Goal: Information Seeking & Learning: Learn about a topic

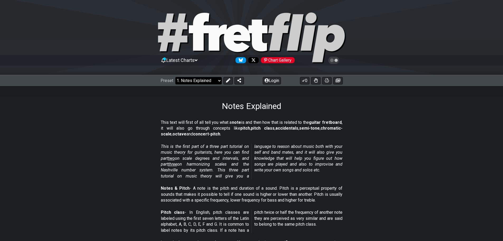
click at [217, 81] on select "Welcome to #fretflip! Initial Preset Custom Preset Minor Pentatonic Major Penta…" at bounding box center [198, 80] width 47 height 7
click at [261, 144] on em "This is the first part of a three part tutorial on music theory for guitarists,…" at bounding box center [252, 161] width 182 height 35
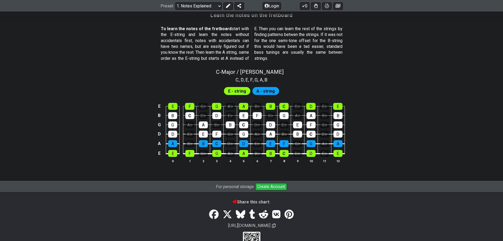
scroll to position [468, 0]
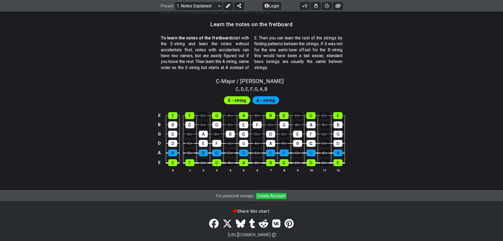
click at [212, 151] on td "C" at bounding box center [216, 148] width 13 height 10
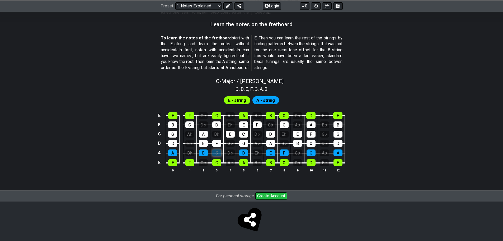
click at [215, 153] on div "C" at bounding box center [216, 152] width 9 height 7
click at [213, 154] on div "C" at bounding box center [216, 152] width 9 height 7
click at [204, 164] on div "G♭" at bounding box center [203, 162] width 9 height 7
click at [206, 163] on div "G♭" at bounding box center [203, 162] width 9 height 7
click at [237, 89] on span "C" at bounding box center [237, 88] width 3 height 7
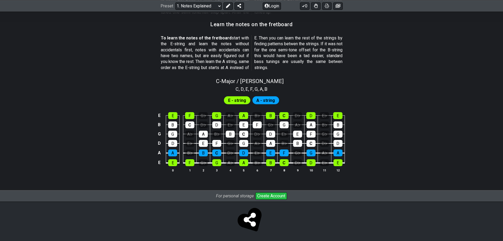
click at [239, 100] on span "E - string" at bounding box center [237, 100] width 18 height 8
click at [256, 100] on div "A - string" at bounding box center [266, 100] width 27 height 8
click at [217, 6] on select "Welcome to #fretflip! Initial Preset Custom Preset Minor Pentatonic Major Penta…" at bounding box center [198, 5] width 47 height 7
click at [175, 2] on select "Welcome to #fretflip! Initial Preset Custom Preset Minor Pentatonic Major Penta…" at bounding box center [198, 5] width 47 height 7
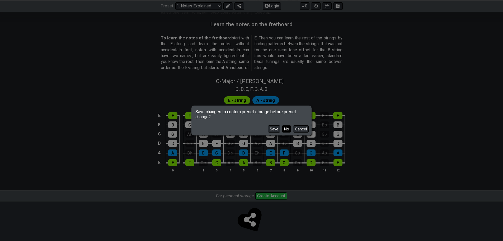
click at [285, 127] on button "No" at bounding box center [286, 128] width 9 height 7
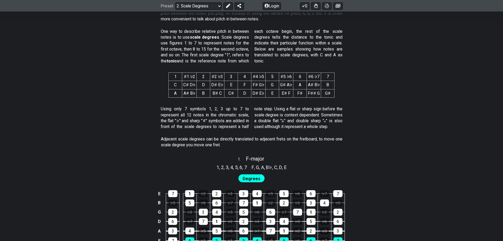
scroll to position [238, 0]
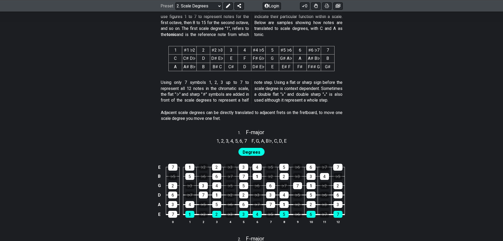
click at [252, 148] on div "Degrees" at bounding box center [252, 152] width 26 height 8
click at [252, 149] on span "Degrees" at bounding box center [252, 152] width 18 height 8
click at [187, 217] on div "1" at bounding box center [189, 214] width 9 height 7
click at [190, 216] on div "1" at bounding box center [189, 214] width 9 height 7
click at [171, 215] on div "7" at bounding box center [172, 214] width 9 height 7
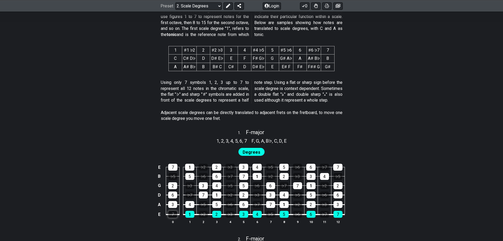
click at [173, 215] on div "7" at bounding box center [172, 214] width 9 height 7
click at [202, 205] on div "♭5" at bounding box center [203, 204] width 9 height 7
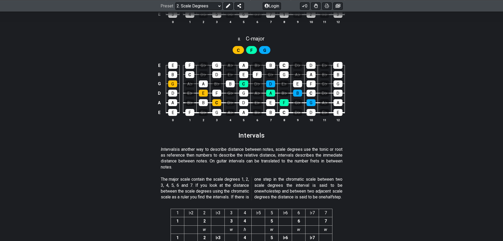
scroll to position [1268, 0]
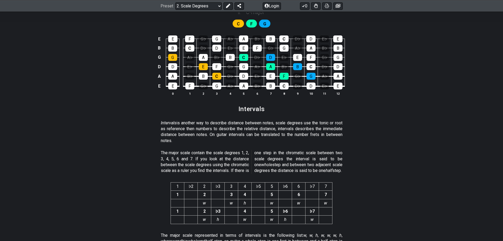
drag, startPoint x: 488, startPoint y: 0, endPoint x: 435, endPoint y: 88, distance: 102.3
click at [435, 88] on div "E E F G♭ G A♭ A B♭ B C D♭ D E♭ E B B C D♭ D E♭ E F G♭ G A♭ A B♭ B G G A♭ A B♭ B…" at bounding box center [252, 66] width 412 height 74
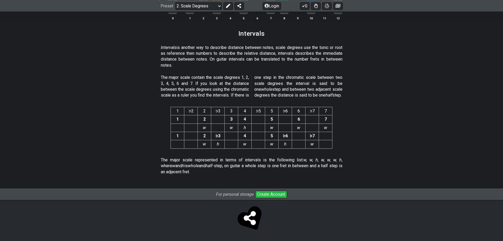
scroll to position [1349, 0]
click at [201, 9] on select "Welcome to #fretflip! Initial Preset Custom Preset Minor Pentatonic Major Penta…" at bounding box center [198, 5] width 47 height 7
drag, startPoint x: 119, startPoint y: 61, endPoint x: 142, endPoint y: 46, distance: 27.5
click at [119, 61] on section "Intervals is another way to describe distance between notes, scale degrees use …" at bounding box center [252, 58] width 412 height 30
click at [193, 7] on select "Welcome to #fretflip! Initial Preset Custom Preset Minor Pentatonic Major Penta…" at bounding box center [198, 5] width 47 height 7
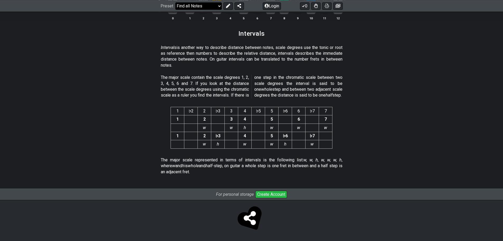
click at [175, 2] on select "Welcome to #fretflip! Initial Preset Custom Preset Minor Pentatonic Major Penta…" at bounding box center [198, 5] width 47 height 7
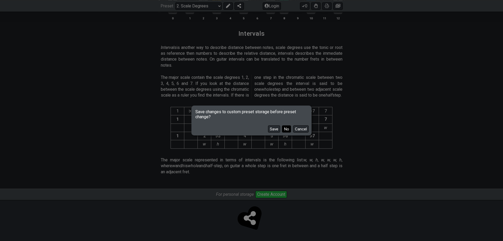
click at [285, 129] on button "No" at bounding box center [286, 128] width 9 height 7
select select "/find-all-notes"
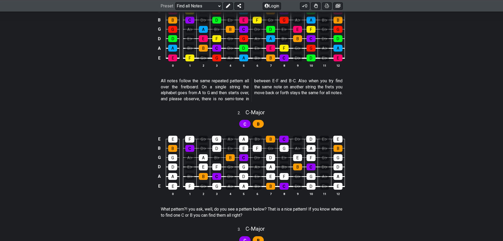
scroll to position [185, 0]
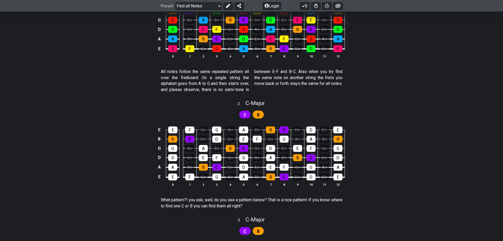
click at [258, 117] on span "B" at bounding box center [258, 115] width 3 height 8
click at [247, 117] on div "C" at bounding box center [244, 114] width 11 height 8
click at [256, 115] on div "B" at bounding box center [258, 114] width 11 height 8
click at [192, 132] on div "F" at bounding box center [189, 129] width 9 height 7
click at [191, 131] on div "F" at bounding box center [189, 129] width 9 height 7
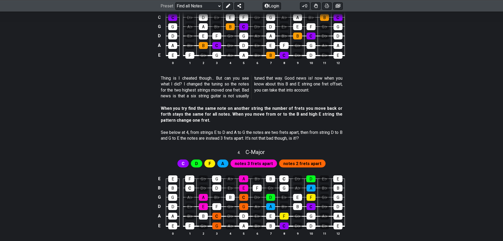
scroll to position [396, 0]
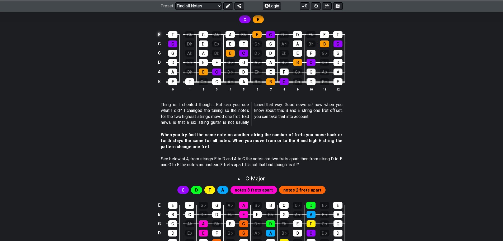
click at [158, 35] on td "F" at bounding box center [159, 34] width 6 height 9
click at [159, 35] on td "x" at bounding box center [159, 34] width 6 height 9
click at [160, 35] on td "o" at bounding box center [159, 34] width 6 height 9
click at [160, 35] on td at bounding box center [159, 34] width 6 height 9
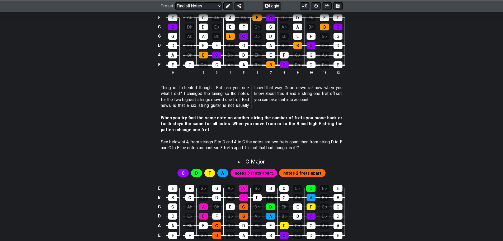
scroll to position [423, 0]
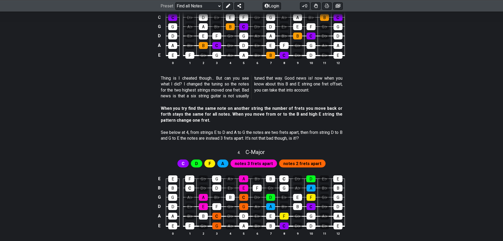
click at [261, 166] on span "notes 3 frets apart" at bounding box center [254, 164] width 38 height 8
click at [255, 163] on span "notes 3 frets apart" at bounding box center [254, 164] width 38 height 8
click at [244, 178] on div "A" at bounding box center [243, 178] width 9 height 7
click at [245, 180] on div "A" at bounding box center [243, 178] width 9 height 7
click at [242, 179] on div "A" at bounding box center [243, 178] width 9 height 7
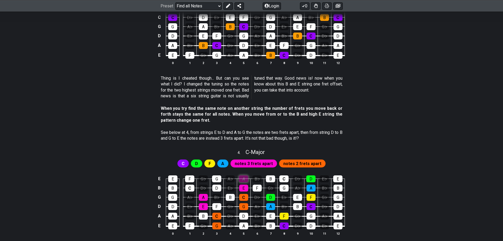
click at [244, 179] on div "A" at bounding box center [243, 178] width 9 height 7
click at [245, 179] on div "A" at bounding box center [243, 178] width 9 height 7
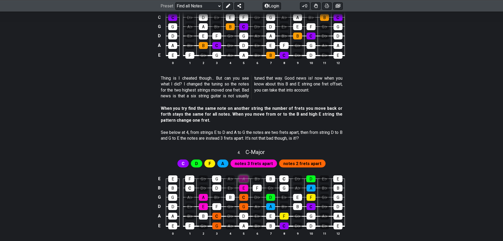
click at [245, 179] on div "A" at bounding box center [243, 178] width 9 height 7
click at [216, 179] on div "G" at bounding box center [216, 178] width 9 height 7
click at [217, 180] on div "G" at bounding box center [216, 178] width 9 height 7
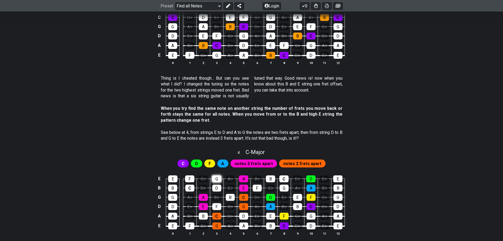
click at [217, 180] on div "G" at bounding box center [216, 178] width 9 height 7
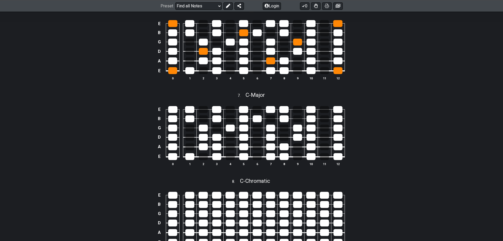
scroll to position [847, 0]
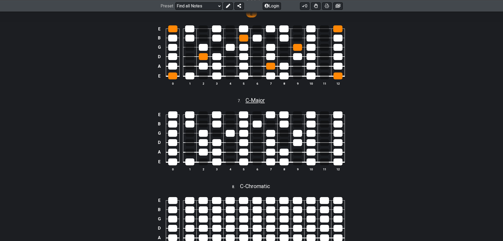
click at [259, 101] on span "C - Major" at bounding box center [255, 100] width 19 height 6
select select "C"
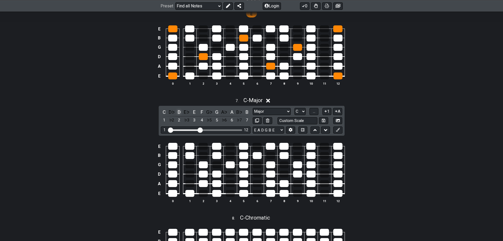
click at [180, 113] on div "D" at bounding box center [179, 111] width 7 height 7
click at [164, 111] on div "C" at bounding box center [164, 111] width 7 height 7
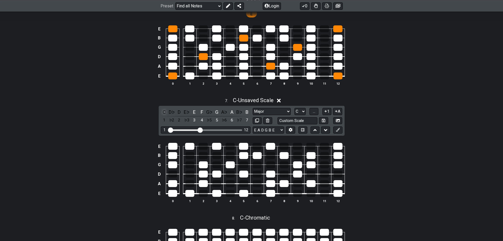
click at [164, 111] on div "C" at bounding box center [164, 111] width 7 height 7
click at [171, 111] on div "D♭" at bounding box center [171, 111] width 7 height 7
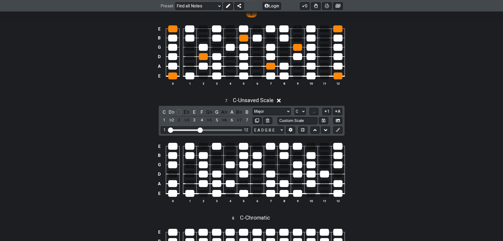
click at [179, 111] on div "D" at bounding box center [179, 111] width 7 height 7
click at [281, 103] on icon at bounding box center [279, 101] width 4 height 6
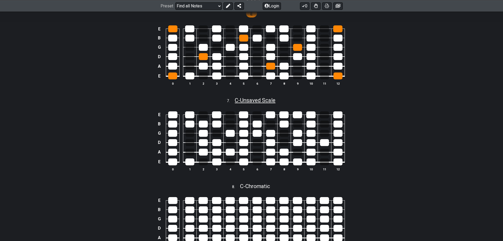
click at [268, 99] on span "C - Unsaved Scale" at bounding box center [255, 100] width 41 height 6
select select "C"
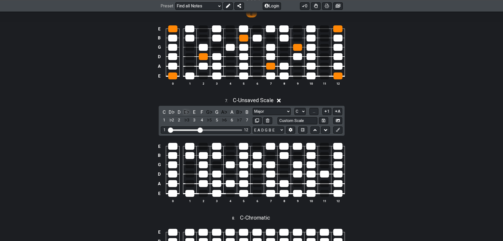
click at [186, 111] on div "E♭" at bounding box center [186, 111] width 7 height 7
click at [209, 111] on div "G♭" at bounding box center [209, 111] width 7 height 7
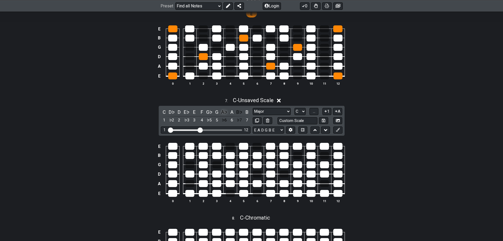
click at [225, 110] on div "A♭" at bounding box center [224, 111] width 7 height 7
click at [237, 110] on div "B♭" at bounding box center [239, 111] width 7 height 7
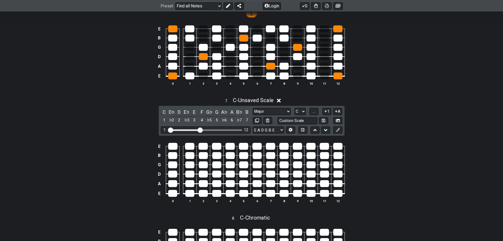
click at [132, 105] on div "7 . C - Unsaved Scale C D♭ D E♭ E F G♭ G A♭ A B♭ B 1 ♭2 2 ♭3 3 4 ♭5 5 ♭6 6 ♭7 7…" at bounding box center [252, 152] width 412 height 116
click at [131, 87] on div "E B G D A E 0 1 2 3 4 5 6 7 8 9 10 11 12" at bounding box center [252, 55] width 412 height 74
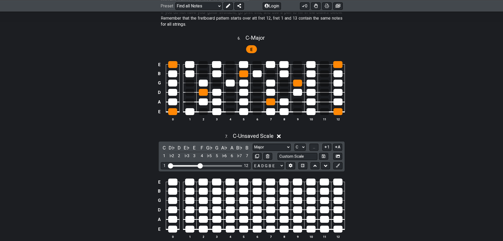
scroll to position [820, 0]
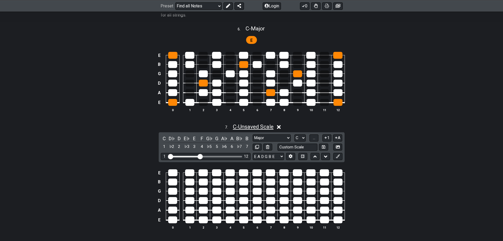
click at [253, 126] on span "C - Unsaved Scale" at bounding box center [253, 126] width 41 height 6
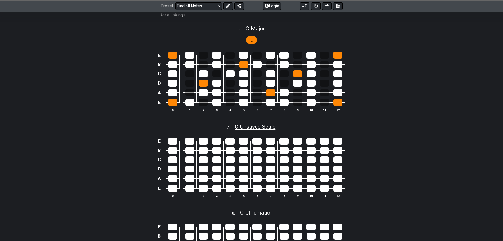
click at [253, 126] on span "C - Unsaved Scale" at bounding box center [255, 126] width 41 height 6
select select "C"
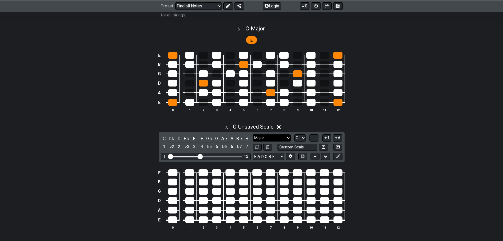
click at [260, 136] on select "Major Major Minor Pentatonic Major Pentatonic Minor Blues Major Blues Major / I…" at bounding box center [272, 137] width 38 height 7
click at [253, 134] on select "Major Major Minor Pentatonic Major Pentatonic Minor Blues Major Blues Major / I…" at bounding box center [272, 137] width 38 height 7
click at [165, 137] on div "C" at bounding box center [164, 138] width 7 height 7
click at [255, 30] on span "C - Major" at bounding box center [255, 28] width 19 height 6
select select "C"
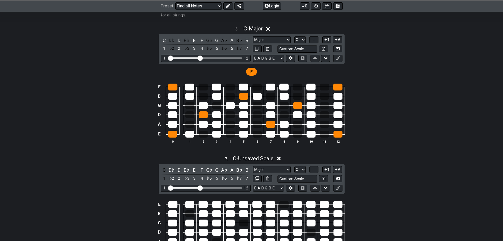
click at [142, 69] on div "E" at bounding box center [252, 70] width 412 height 13
click at [134, 66] on div "E" at bounding box center [252, 70] width 412 height 13
click at [385, 41] on div "6 . C - Major C D♭ D E♭ E F G♭ G A♭ A B♭ B 1 ♭2 2 ♭3 3 4 ♭5 5 ♭6 6 ♭7 7 Major M…" at bounding box center [252, 86] width 412 height 129
click at [249, 72] on div "E" at bounding box center [251, 72] width 11 height 8
click at [201, 58] on input "Visible fret range" at bounding box center [205, 58] width 75 height 0
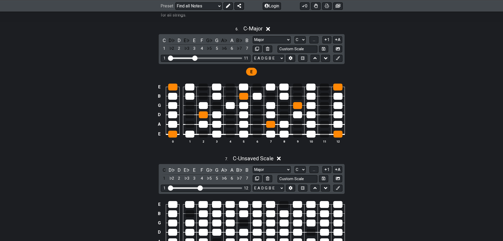
drag, startPoint x: 201, startPoint y: 58, endPoint x: 195, endPoint y: 58, distance: 6.6
click at [195, 58] on input "Visible fret range" at bounding box center [205, 58] width 75 height 0
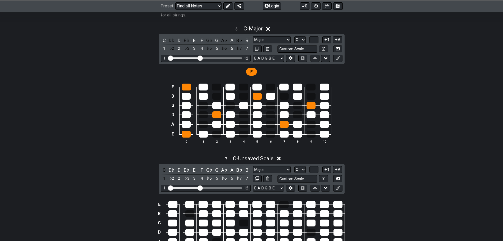
drag, startPoint x: 195, startPoint y: 58, endPoint x: 199, endPoint y: 58, distance: 4.5
click at [199, 58] on input "Visible fret range" at bounding box center [205, 58] width 75 height 0
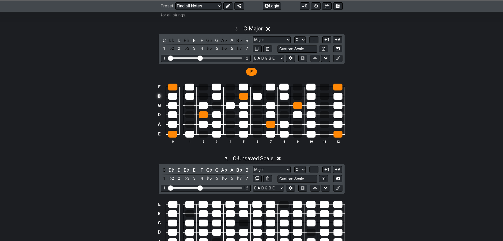
click at [157, 92] on td "B" at bounding box center [159, 95] width 6 height 9
click at [323, 40] on button "1" at bounding box center [327, 39] width 9 height 7
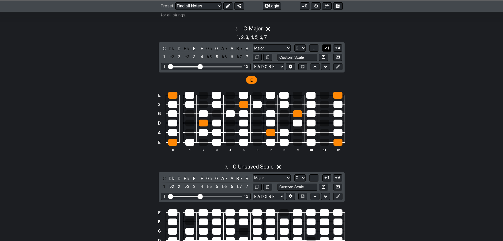
click at [327, 48] on icon at bounding box center [325, 48] width 5 height 4
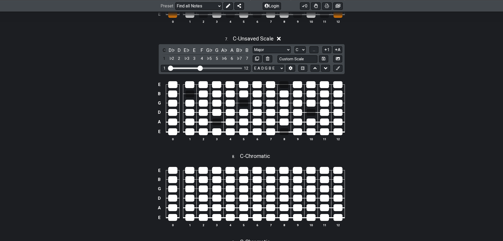
scroll to position [910, 0]
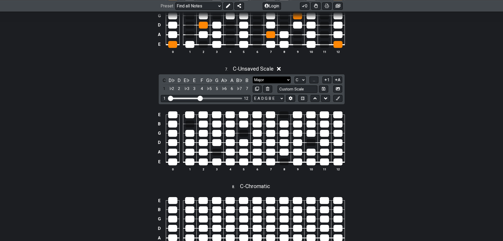
click at [266, 79] on select "Major Major Minor Pentatonic Major Pentatonic Minor Blues Major Blues Major / I…" at bounding box center [272, 79] width 38 height 7
click at [253, 76] on select "Major Major Minor Pentatonic Major Pentatonic Minor Blues Major Blues Major / I…" at bounding box center [272, 79] width 38 height 7
click at [273, 82] on select "Major Major Minor Pentatonic Major Pentatonic Minor Blues Major Blues Major / I…" at bounding box center [272, 79] width 38 height 7
click at [300, 80] on select "A♭ A A♯ B♭ B C C♯ D♭ D D♯ E♭ E F F♯ G♭ G G♯" at bounding box center [300, 79] width 11 height 7
click at [295, 76] on select "A♭ A A♯ B♭ B C C♯ D♭ D D♯ E♭ E F F♯ G♭ G G♯" at bounding box center [300, 79] width 11 height 7
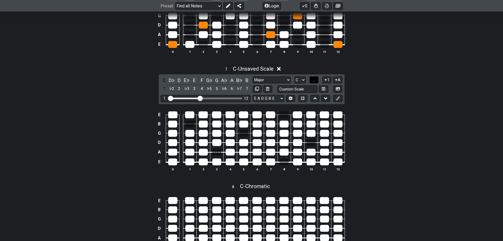
click at [310, 82] on button "..." at bounding box center [314, 79] width 9 height 7
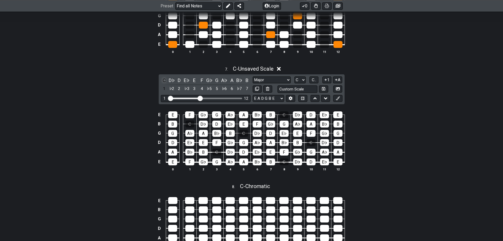
click at [164, 81] on div "C" at bounding box center [164, 80] width 7 height 7
click at [181, 80] on div "D" at bounding box center [179, 80] width 7 height 7
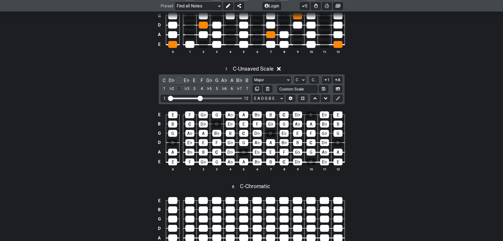
click at [178, 80] on div "D" at bounding box center [179, 80] width 7 height 7
click at [195, 80] on div "E" at bounding box center [194, 80] width 7 height 7
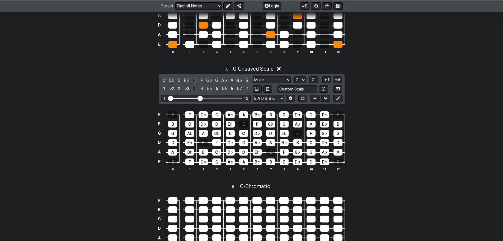
click at [194, 80] on div "E" at bounding box center [194, 80] width 7 height 7
click at [201, 79] on div "F" at bounding box center [201, 80] width 7 height 7
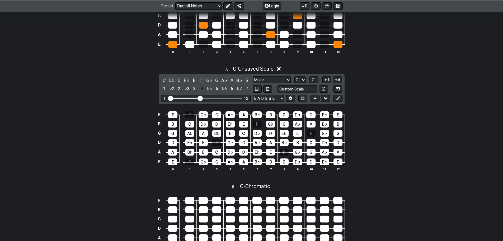
click at [202, 79] on div "F" at bounding box center [201, 80] width 7 height 7
click at [196, 79] on div "E" at bounding box center [194, 80] width 7 height 7
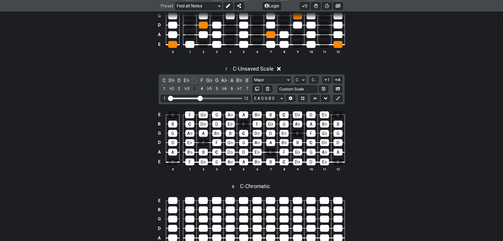
click at [193, 80] on div "E" at bounding box center [194, 80] width 7 height 7
click at [216, 79] on div "G" at bounding box center [216, 80] width 7 height 7
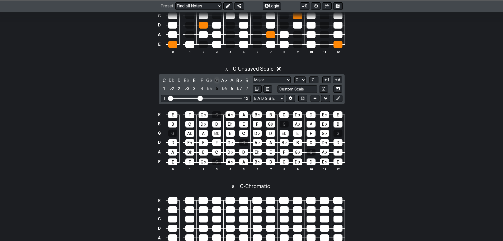
click at [215, 80] on div "G" at bounding box center [216, 80] width 7 height 7
click at [231, 80] on div "A" at bounding box center [232, 80] width 7 height 7
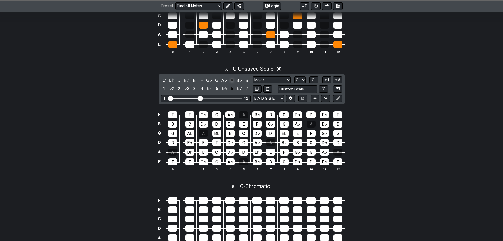
click at [233, 78] on div "A" at bounding box center [232, 80] width 7 height 7
click at [246, 81] on div "B" at bounding box center [247, 80] width 7 height 7
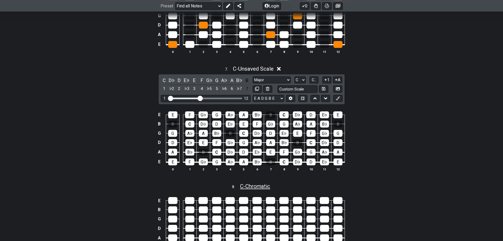
click at [257, 185] on span "C - Chromatic" at bounding box center [255, 186] width 30 height 6
select select "C"
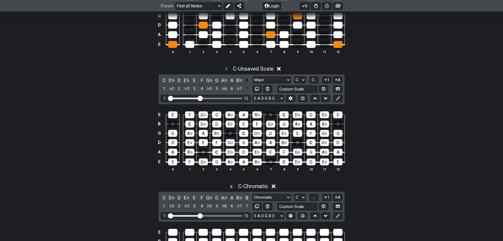
click at [394, 154] on div "E E F G♭ G A♭ A B♭ B C D♭ D E♭ E B B C D♭ D E♭ E F G♭ G A♭ A B♭ B G G A♭ A B♭ B…" at bounding box center [252, 141] width 412 height 74
click at [253, 66] on span "C - Unsaved Scale" at bounding box center [253, 69] width 41 height 6
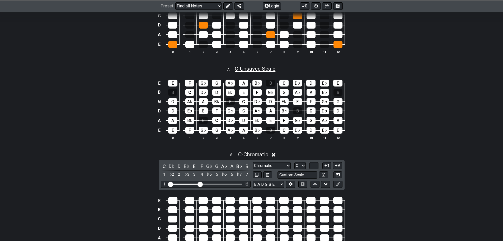
click at [253, 66] on span "C - Unsaved Scale" at bounding box center [255, 69] width 41 height 6
select select "C"
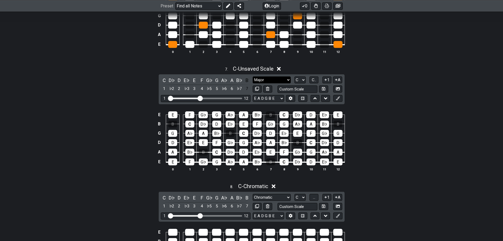
click at [267, 79] on select "Major Major Minor Pentatonic Major Pentatonic Minor Blues Major Blues Major / I…" at bounding box center [272, 79] width 38 height 7
click at [253, 76] on select "Major Major Minor Pentatonic Major Pentatonic Minor Blues Major Blues Major / I…" at bounding box center [272, 79] width 38 height 7
click at [268, 80] on select "Major Major Minor Pentatonic Major Pentatonic Minor Blues Major Blues Major / I…" at bounding box center [272, 79] width 38 height 7
select select "Major"
click at [253, 76] on select "Major Major Minor Pentatonic Major Pentatonic Minor Blues Major Blues Major / I…" at bounding box center [272, 79] width 38 height 7
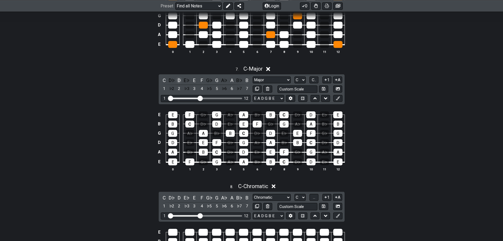
click at [180, 78] on div "D" at bounding box center [179, 80] width 7 height 7
click at [194, 79] on div "E" at bounding box center [194, 80] width 7 height 7
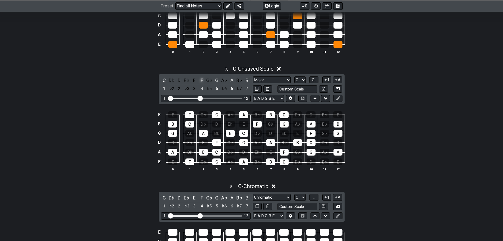
click at [201, 79] on div "F" at bounding box center [201, 80] width 7 height 7
click at [217, 81] on div "G" at bounding box center [216, 80] width 7 height 7
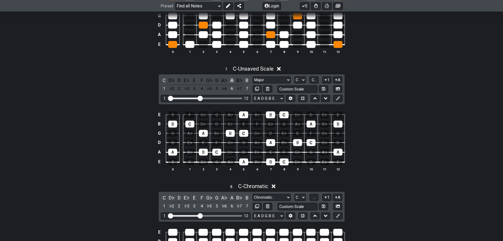
click at [232, 81] on div "A" at bounding box center [232, 80] width 7 height 7
click at [247, 80] on div "B" at bounding box center [247, 80] width 7 height 7
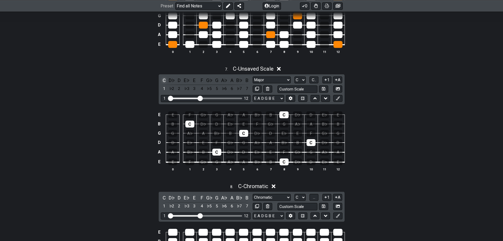
click at [163, 80] on div "C" at bounding box center [164, 80] width 7 height 7
click at [178, 81] on div "D" at bounding box center [179, 80] width 7 height 7
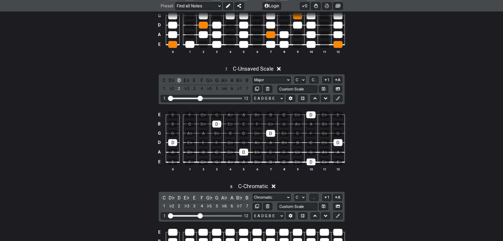
click at [178, 79] on div "D" at bounding box center [179, 80] width 7 height 7
click at [201, 79] on div "F" at bounding box center [201, 80] width 7 height 7
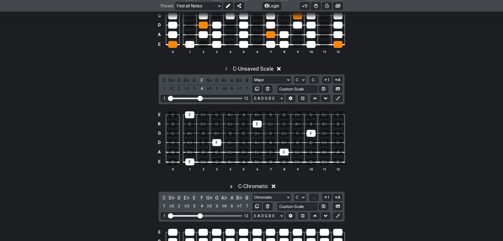
click at [82, 67] on div "7 . C - Unsaved Scale" at bounding box center [252, 67] width 412 height 10
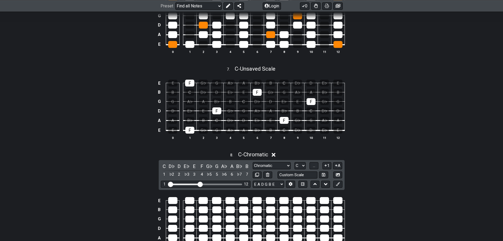
click at [125, 56] on div "E x G D A E 0 1 2 3 4 5 6 7 8 9 10 11 12" at bounding box center [252, 24] width 412 height 74
click at [251, 71] on span "C - Unsaved Scale" at bounding box center [255, 69] width 41 height 6
select select "C"
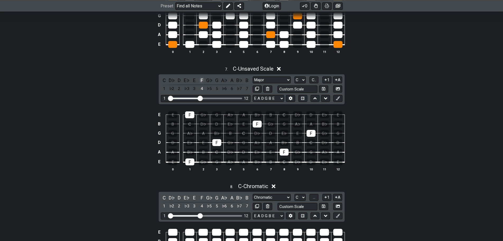
click at [202, 80] on div "F" at bounding box center [201, 80] width 7 height 7
click at [216, 80] on div "G" at bounding box center [216, 80] width 7 height 7
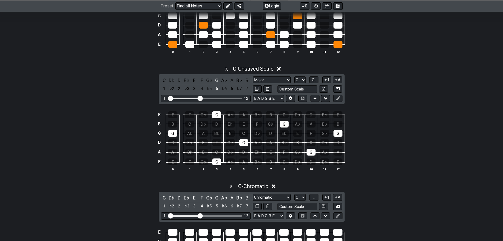
click at [82, 107] on div "E E F G♭ G A♭ A B♭ B C D♭ D E♭ E B B C D♭ D E♭ E F G♭ G A♭ A B♭ B G G A♭ A B♭ B…" at bounding box center [252, 141] width 412 height 74
click at [325, 100] on icon at bounding box center [325, 98] width 3 height 5
select select "Major"
select select "Chromatic"
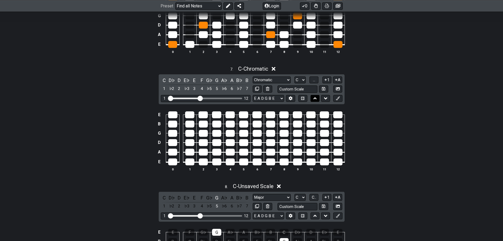
click at [315, 98] on icon at bounding box center [315, 98] width 3 height 2
select select "Chromatic"
select select "Major"
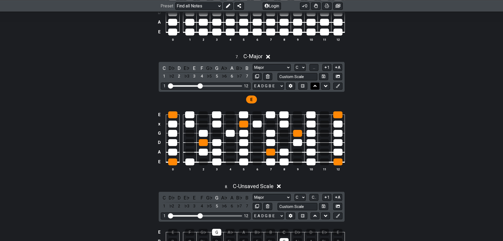
scroll to position [898, 0]
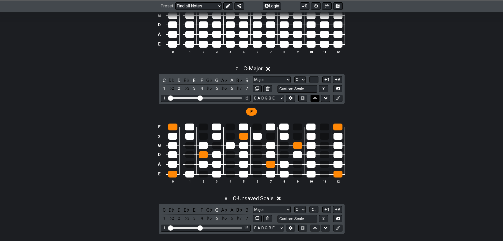
click at [315, 98] on icon at bounding box center [315, 97] width 3 height 5
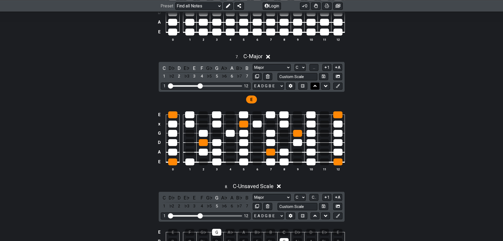
select select "Major"
select select "Chromatic"
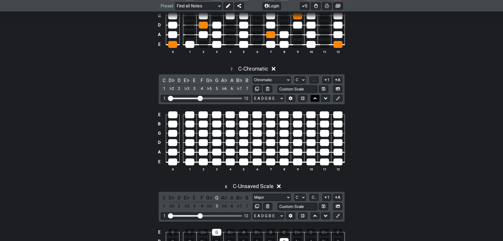
click at [315, 98] on icon at bounding box center [315, 98] width 3 height 2
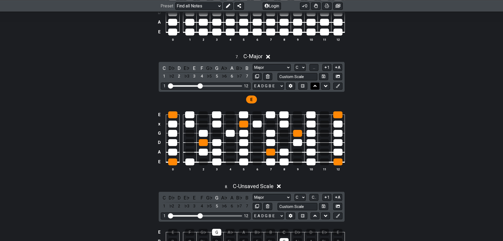
select select "Chromatic"
select select "Major"
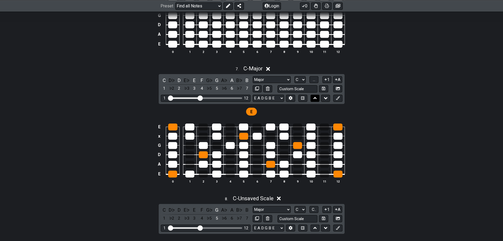
click at [315, 98] on icon at bounding box center [315, 97] width 3 height 5
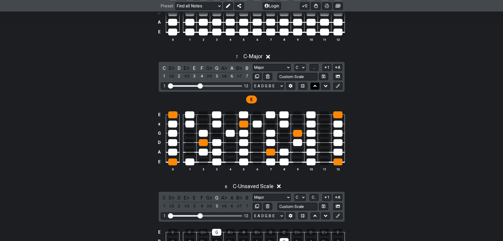
select select "Major"
select select "Chromatic"
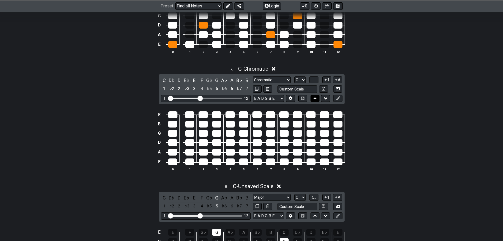
click at [315, 98] on icon at bounding box center [315, 98] width 3 height 2
select select "Chromatic"
select select "Major"
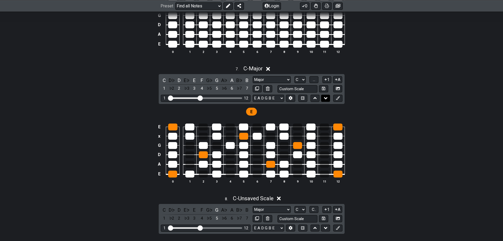
click at [322, 97] on button at bounding box center [325, 98] width 9 height 7
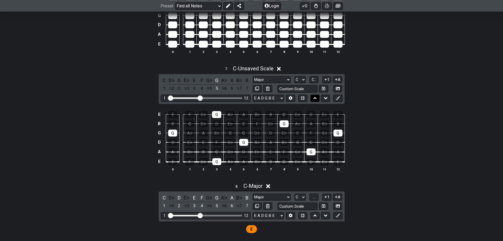
click at [315, 98] on icon at bounding box center [315, 98] width 3 height 2
select select "Major"
select select "Chromatic"
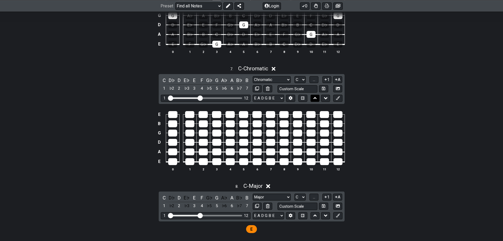
click at [315, 98] on icon at bounding box center [315, 98] width 3 height 2
select select "Chromatic"
select select "Major"
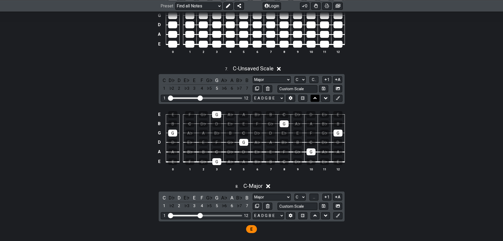
click at [315, 98] on icon at bounding box center [315, 98] width 3 height 2
select select "Major"
select select "Chromatic"
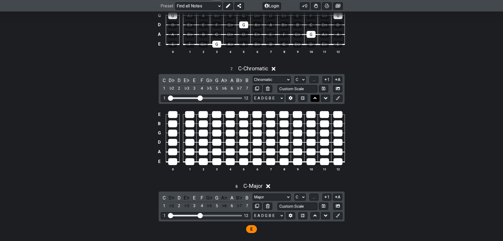
click at [315, 98] on icon at bounding box center [315, 98] width 3 height 2
select select "Chromatic"
select select "Major"
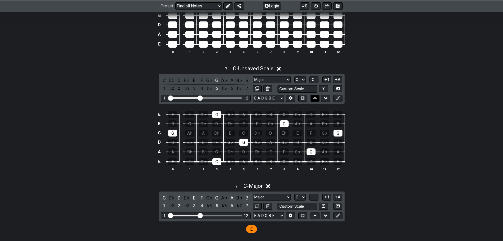
click at [315, 98] on icon at bounding box center [315, 98] width 3 height 2
select select "Major"
select select "Chromatic"
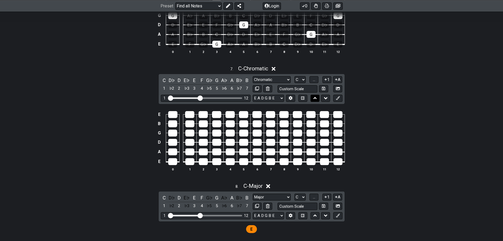
click at [315, 98] on icon at bounding box center [315, 98] width 3 height 2
select select "Chromatic"
select select "Major"
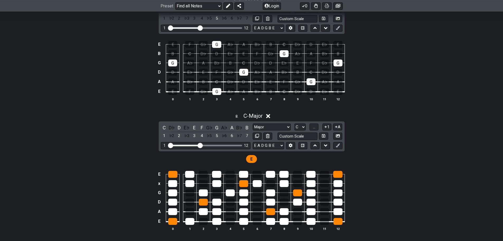
scroll to position [977, 0]
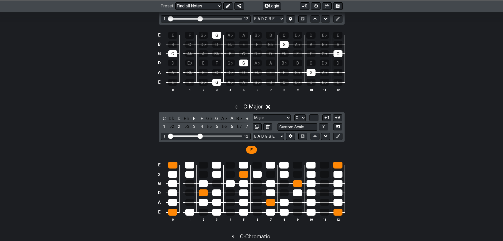
click at [251, 149] on span "E" at bounding box center [251, 150] width 2 height 8
click at [253, 150] on div "E" at bounding box center [251, 150] width 11 height 8
click at [252, 150] on span "E" at bounding box center [251, 150] width 2 height 8
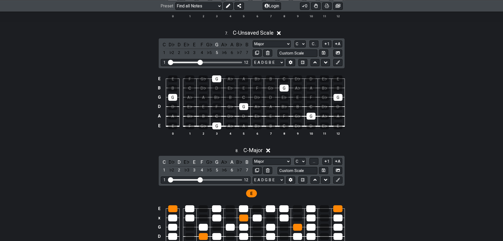
scroll to position [924, 0]
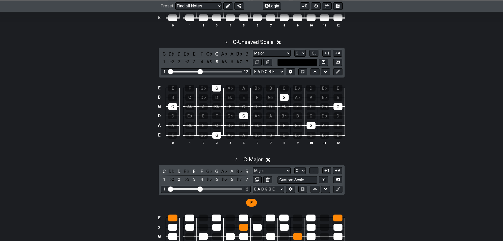
click at [282, 62] on input "text" at bounding box center [298, 62] width 40 height 7
type input "Custom Scale"
click at [392, 77] on div "7 . C - Unsaved Scale C D♭ D E♭ E F G♭ G A♭ A B♭ B 1 ♭2 2 ♭3 3 4 ♭5 5 ♭6 6 ♭7 7…" at bounding box center [252, 94] width 412 height 116
